Goal: Task Accomplishment & Management: Complete application form

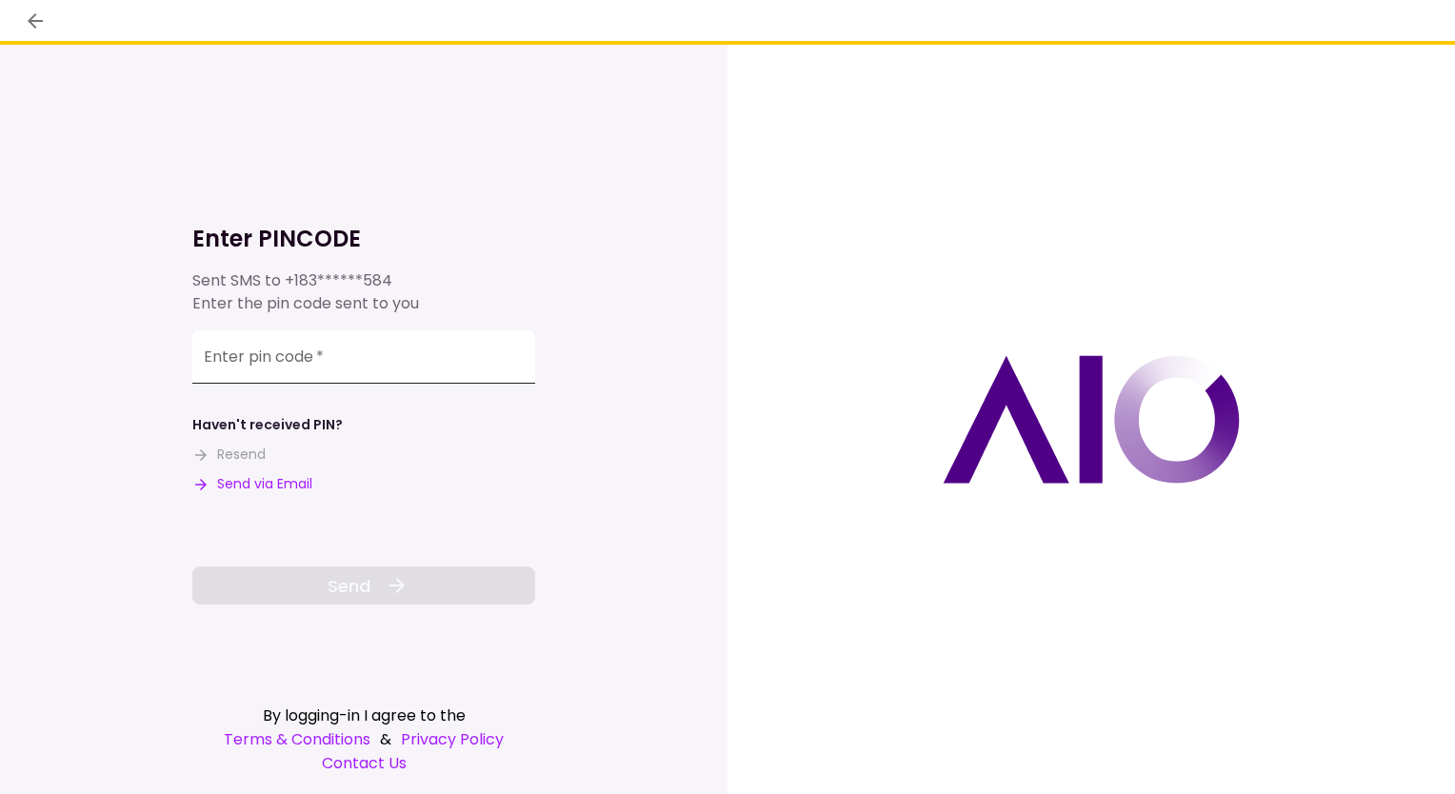
click at [352, 351] on input "Enter pin code   *" at bounding box center [363, 356] width 343 height 53
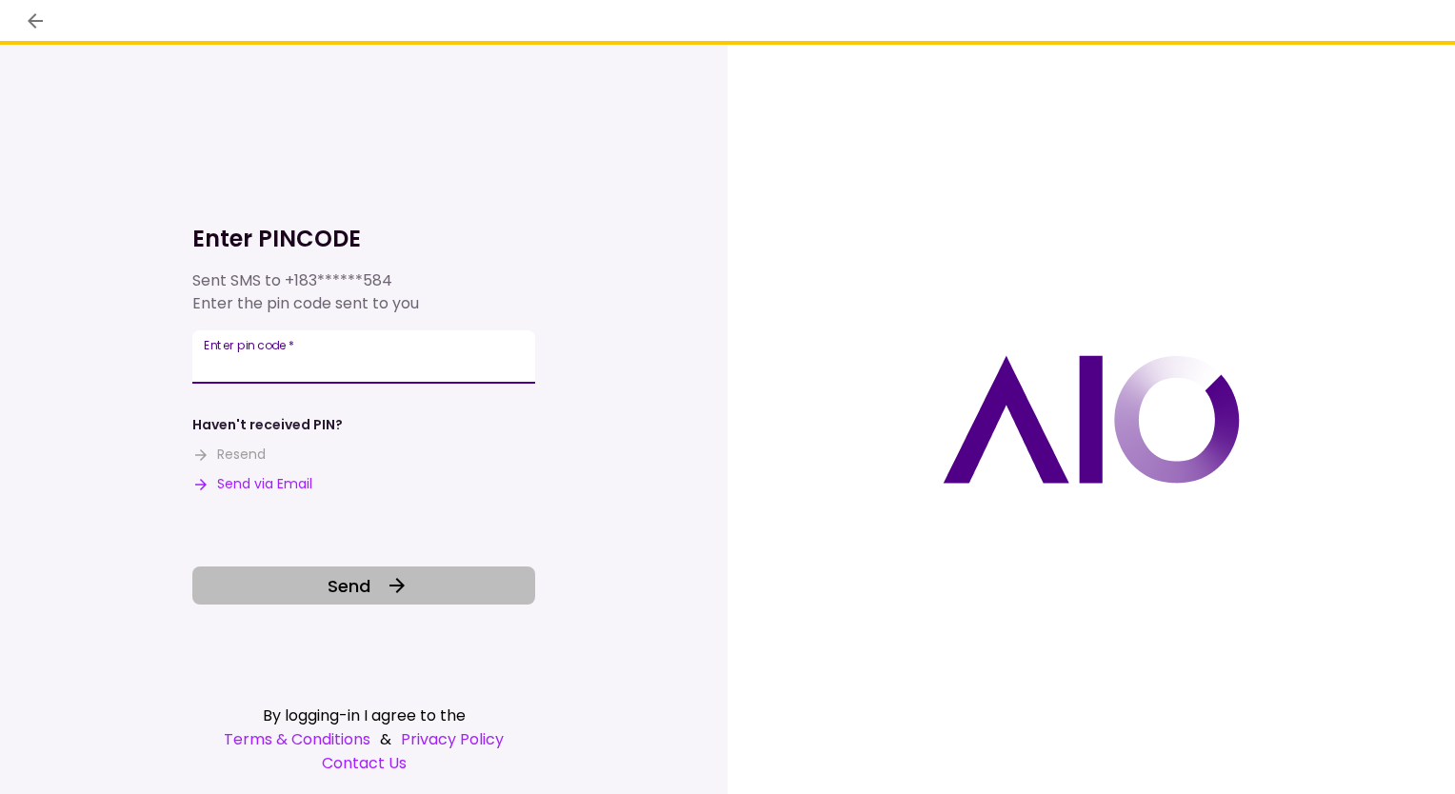
type input "******"
click at [386, 589] on icon at bounding box center [397, 585] width 23 height 23
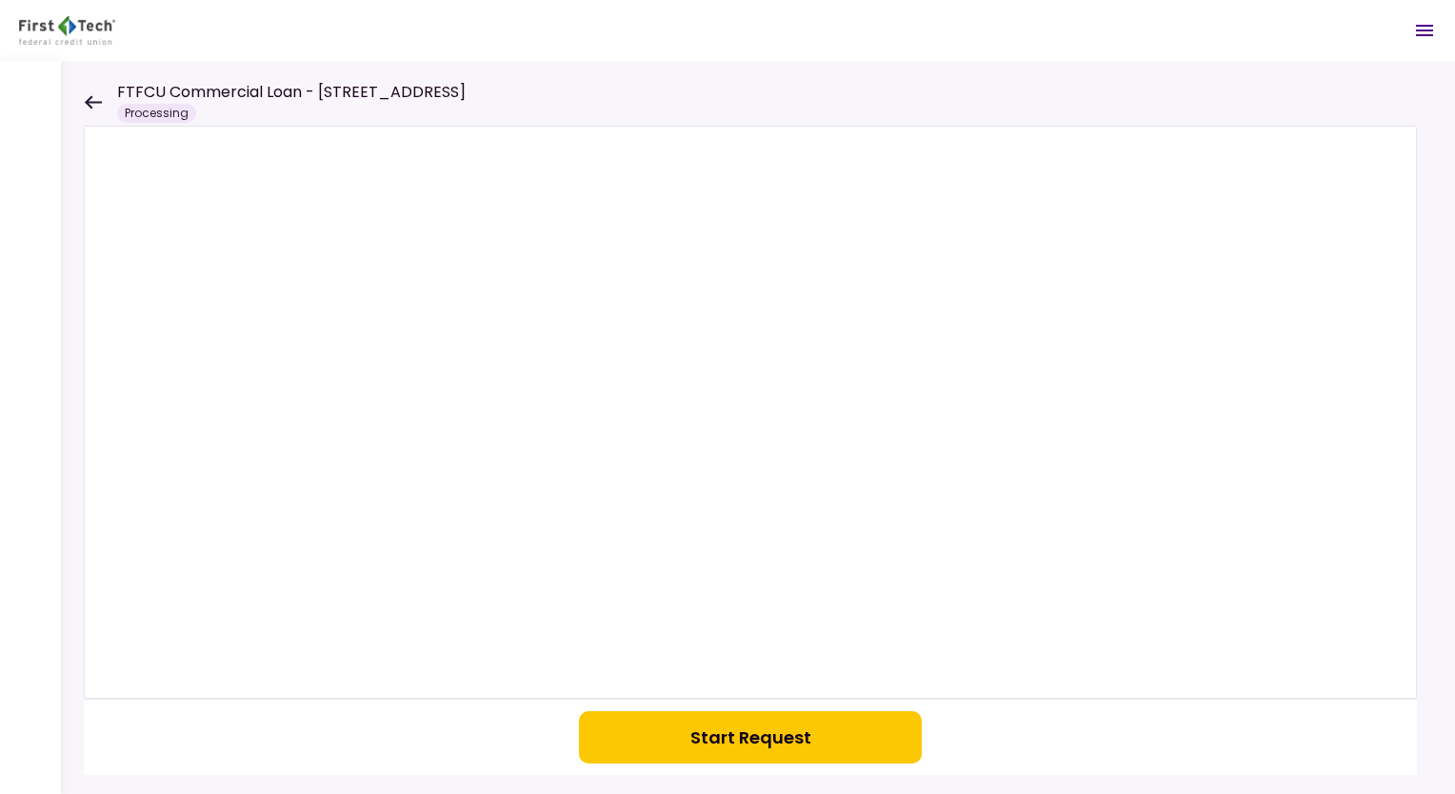
click at [783, 739] on button "Start Request" at bounding box center [750, 737] width 343 height 52
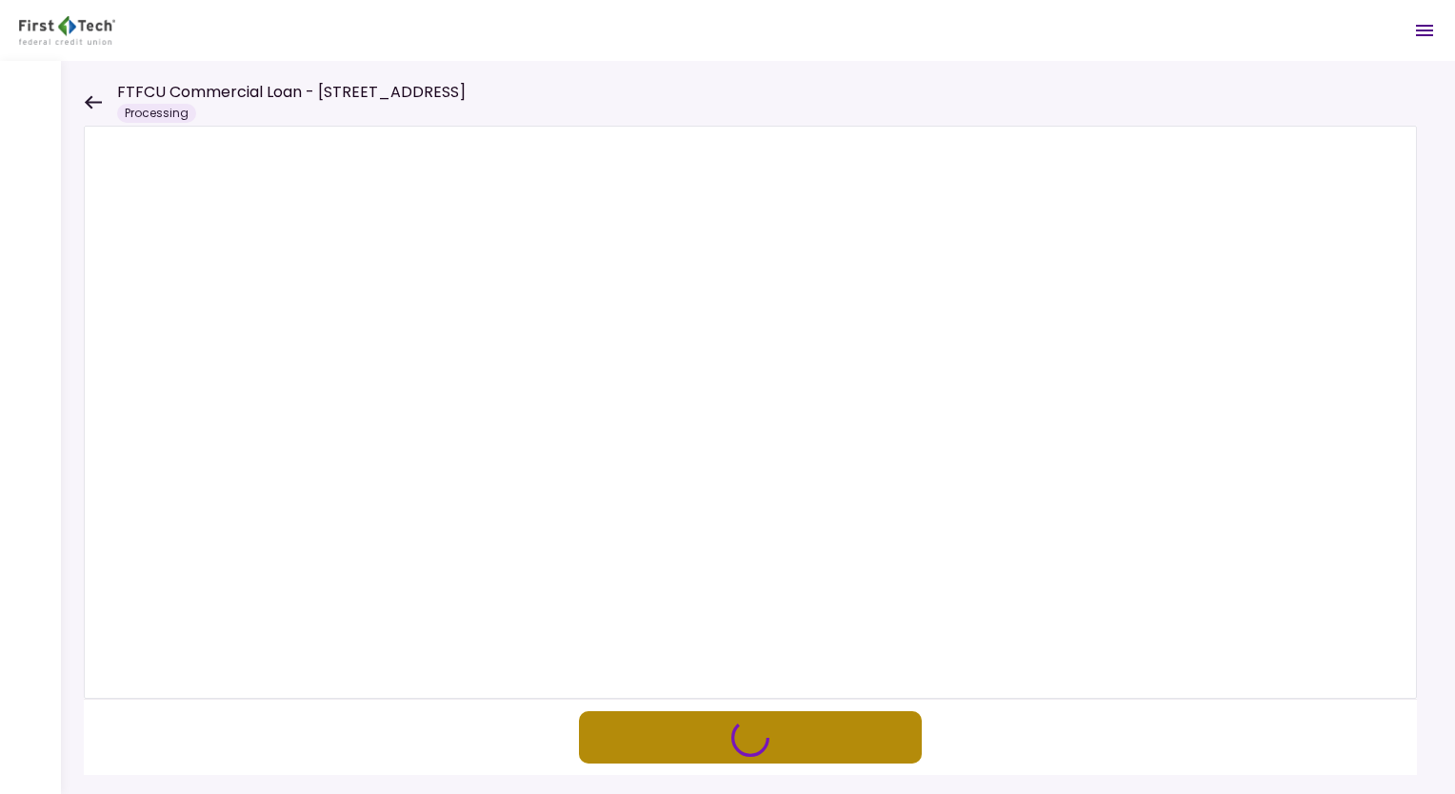
click at [762, 729] on icon "button" at bounding box center [750, 738] width 38 height 38
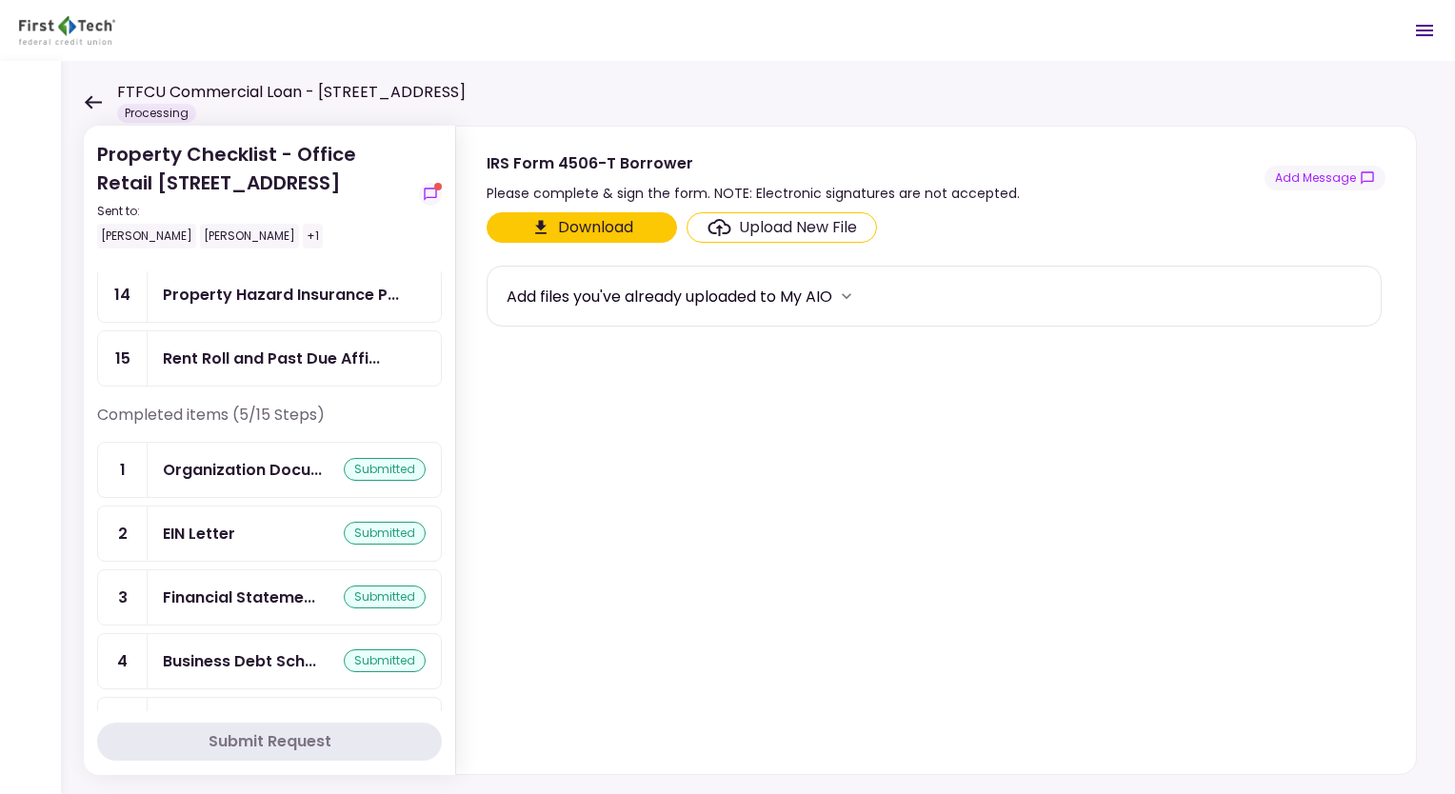
scroll to position [598, 0]
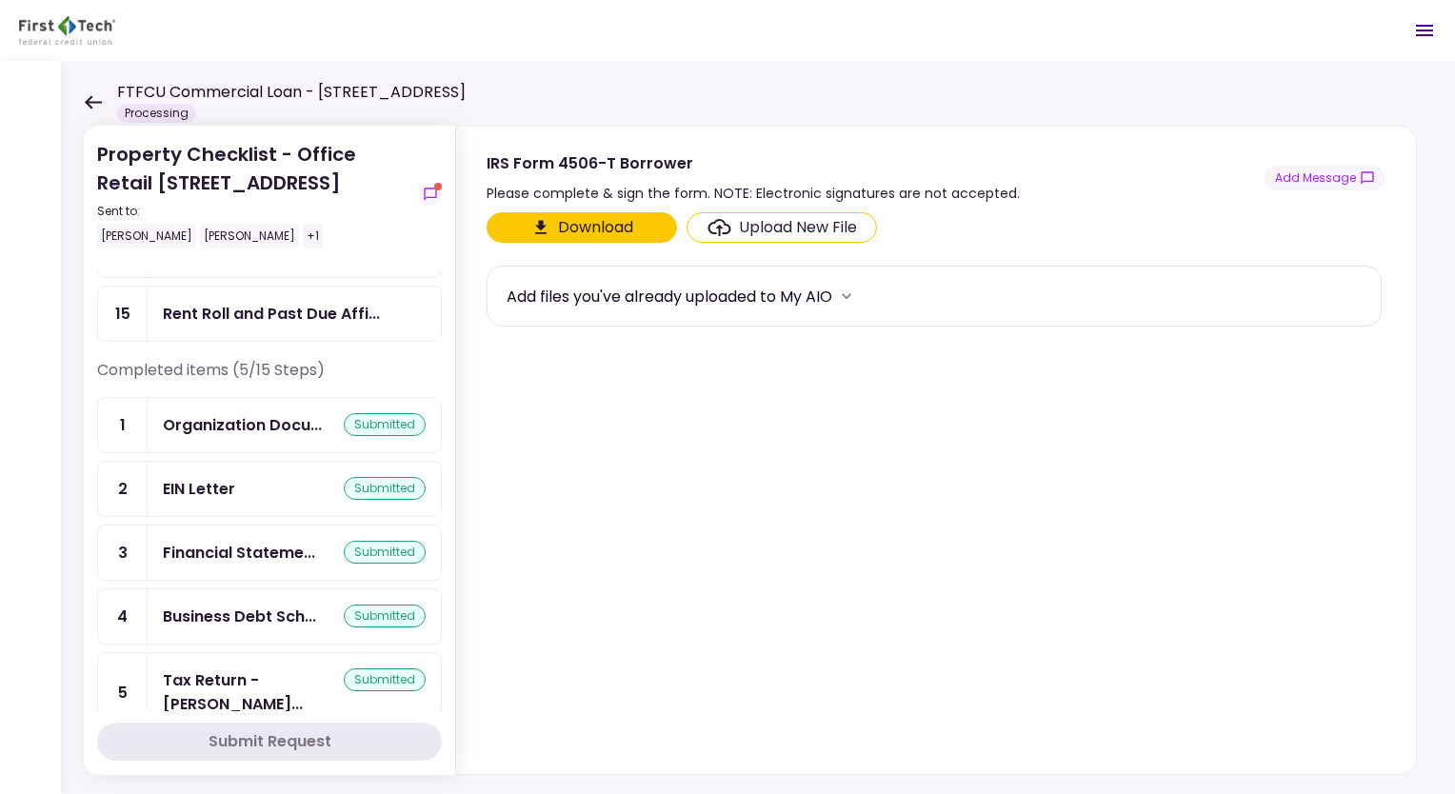
click at [596, 228] on button "Download" at bounding box center [582, 227] width 190 height 30
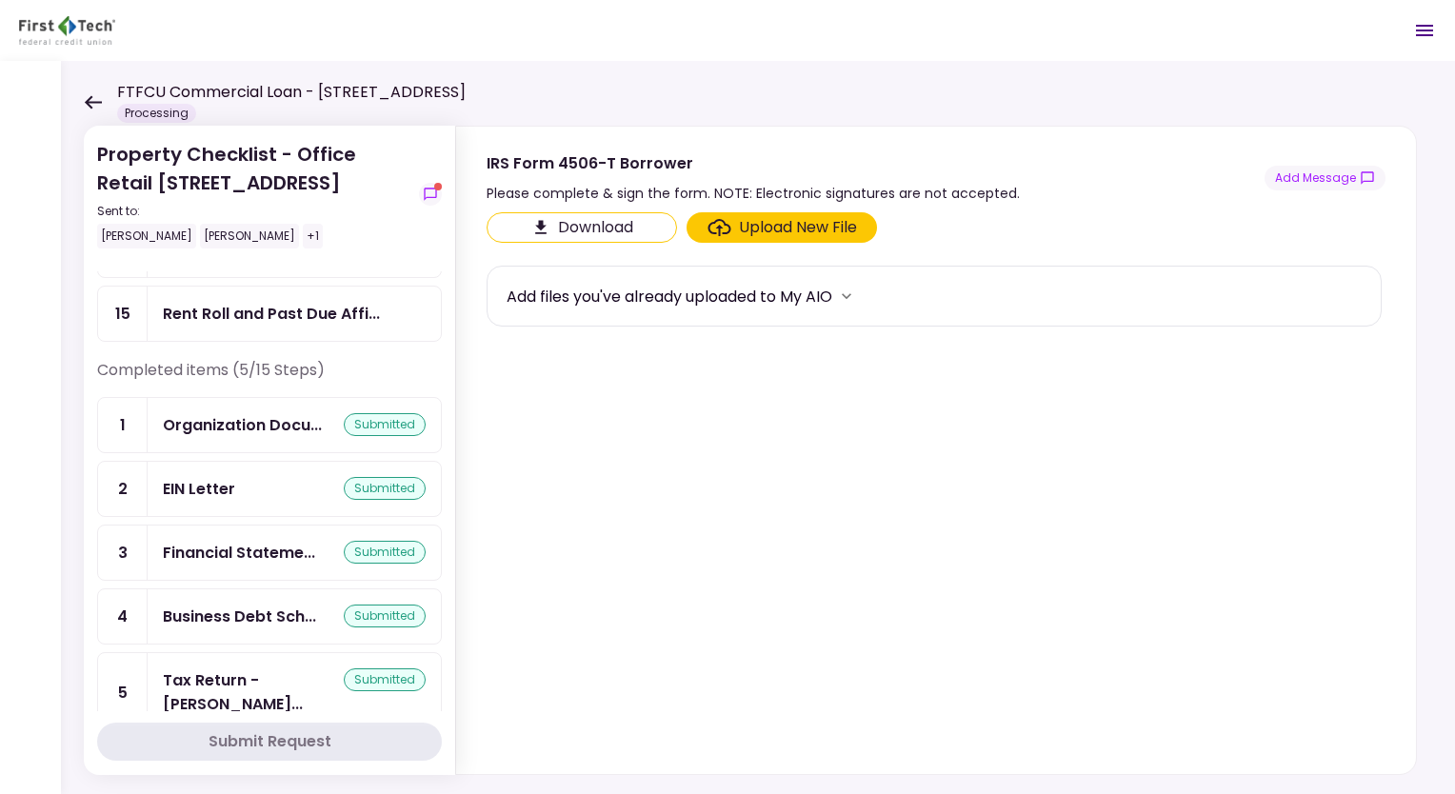
drag, startPoint x: 788, startPoint y: 436, endPoint x: 774, endPoint y: 409, distance: 30.2
click at [789, 437] on section "Download Upload New File Add files you've already uploaded to My AIO" at bounding box center [936, 489] width 899 height 554
click at [758, 228] on div "Upload New File" at bounding box center [798, 227] width 118 height 23
click at [0, 0] on input "Upload New File" at bounding box center [0, 0] width 0 height 0
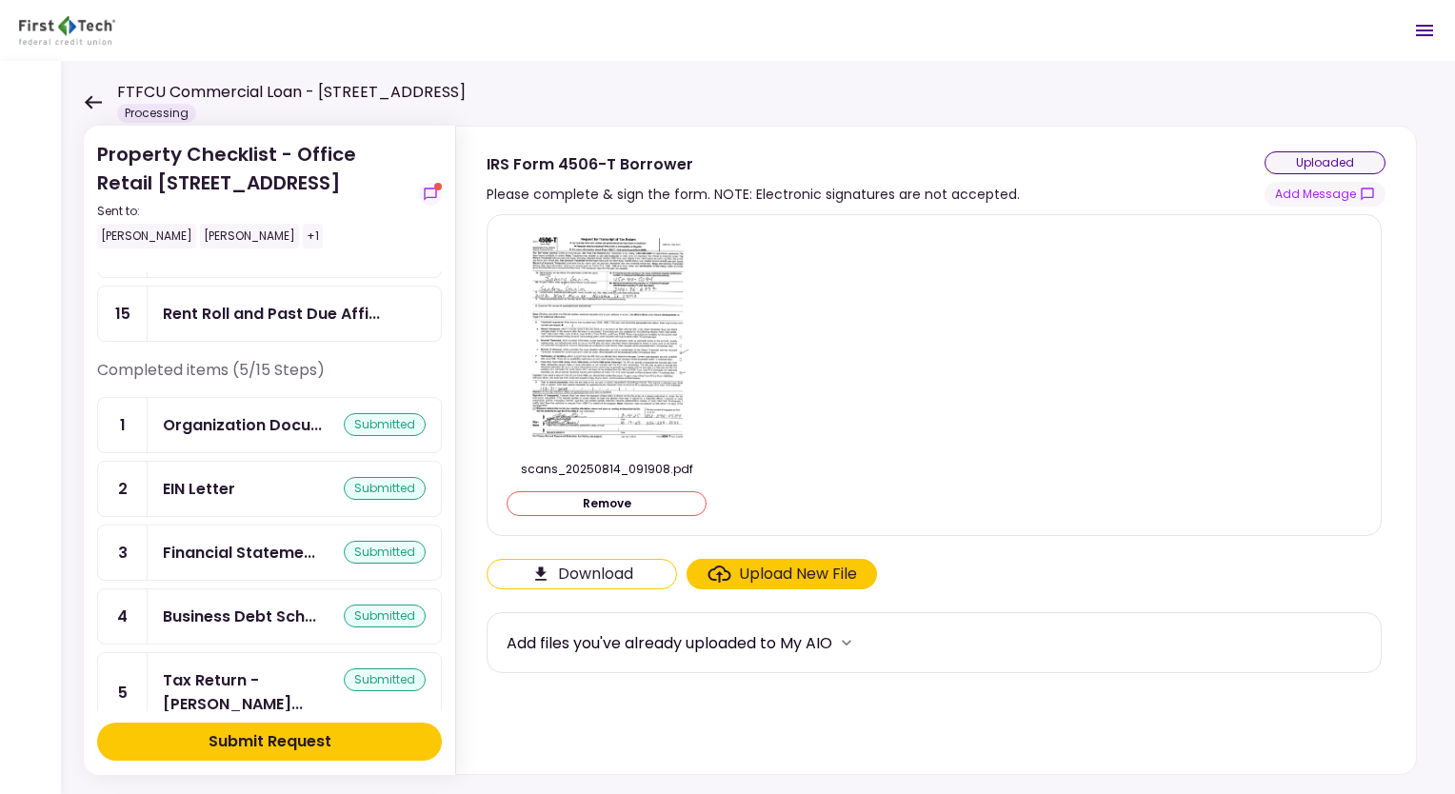
click at [334, 742] on button "Submit Request" at bounding box center [269, 742] width 345 height 38
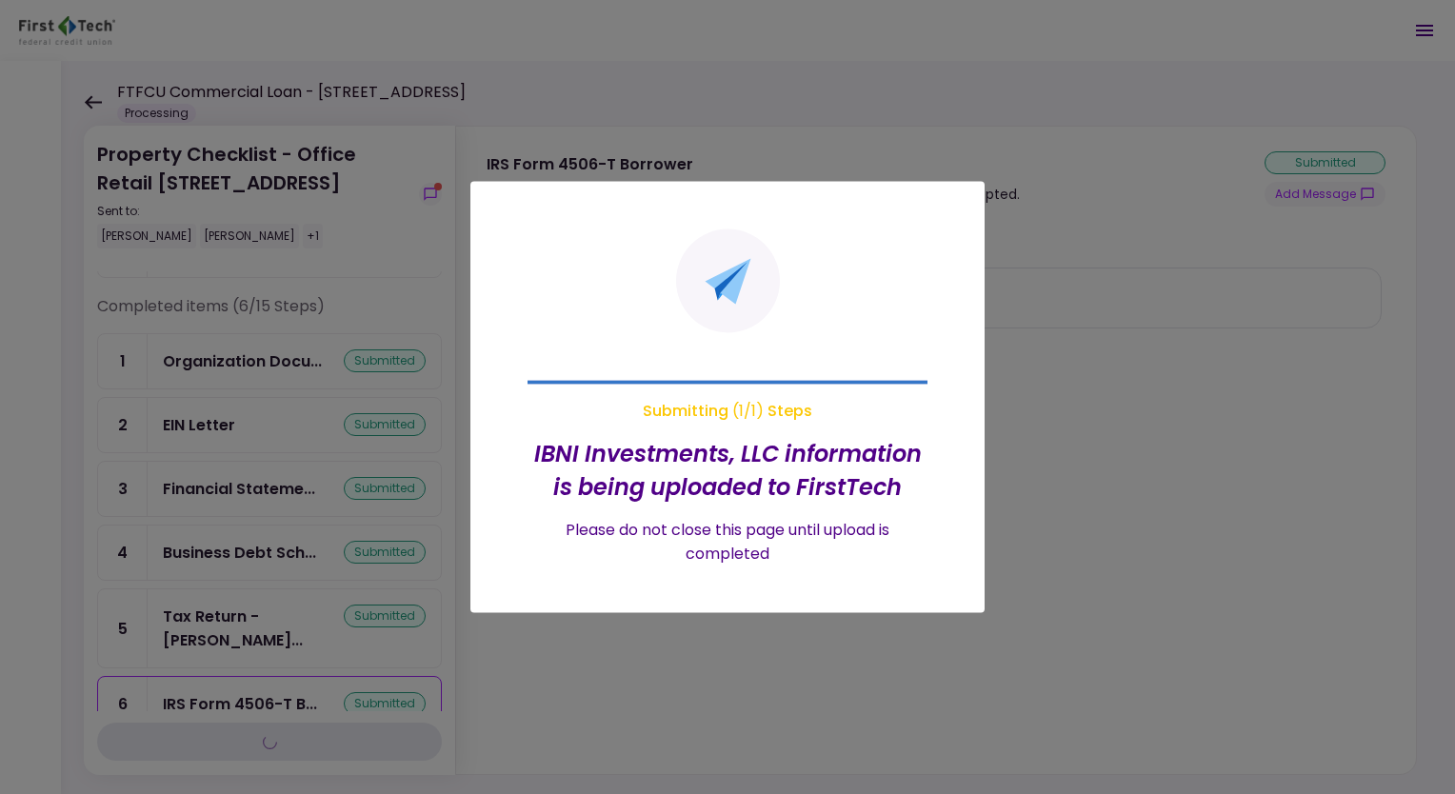
scroll to position [535, 0]
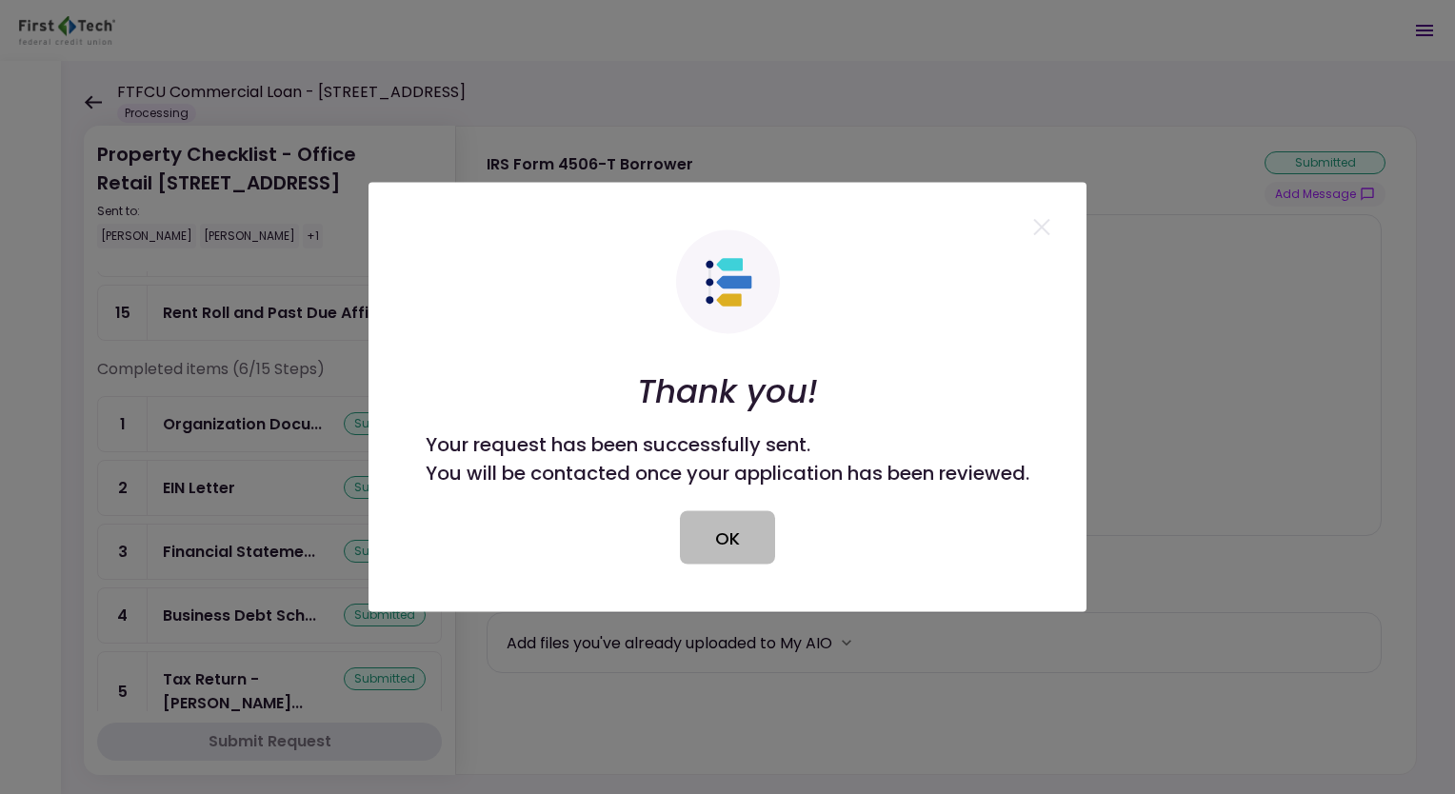
click at [708, 532] on button "OK" at bounding box center [727, 537] width 95 height 53
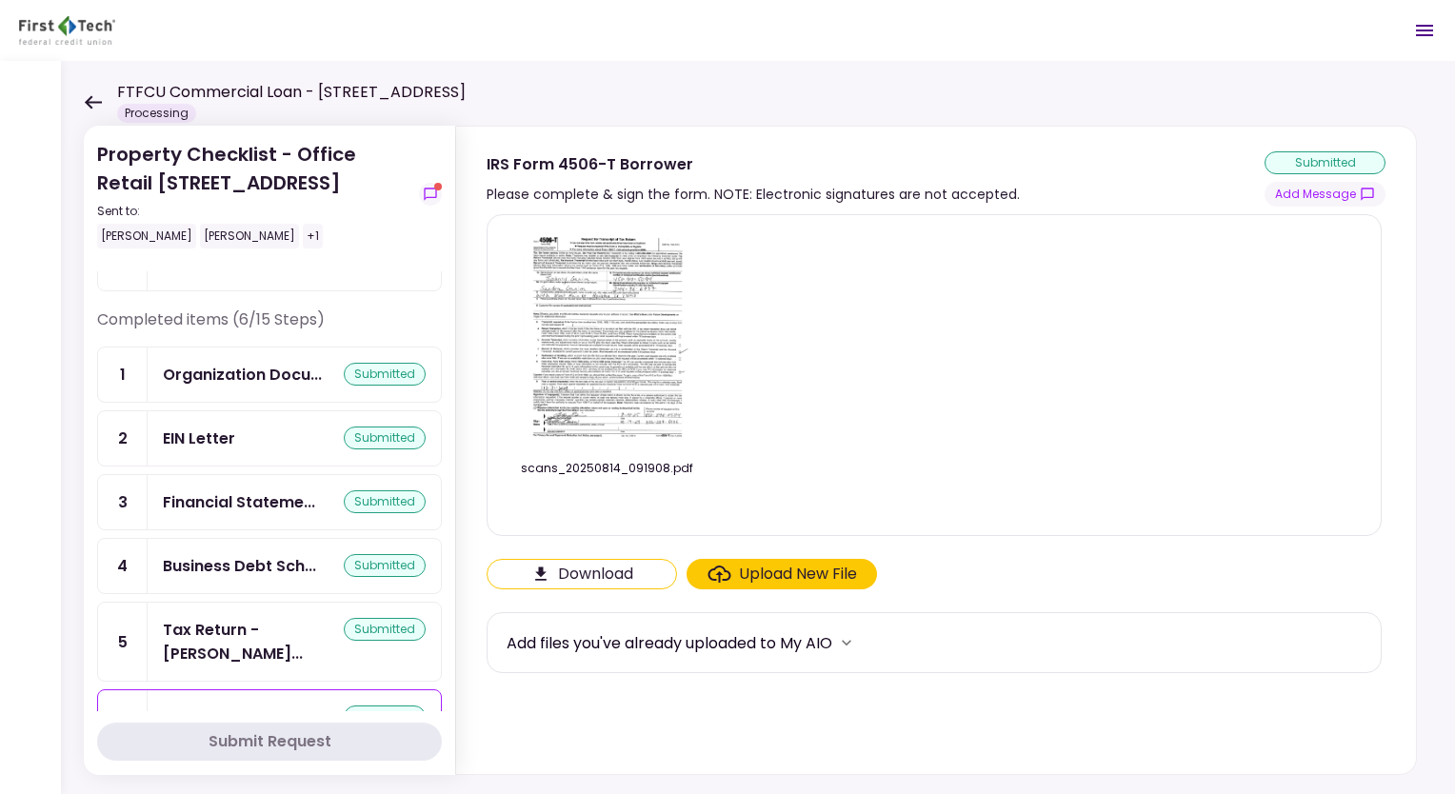
scroll to position [598, 0]
